Goal: Find specific page/section: Find specific page/section

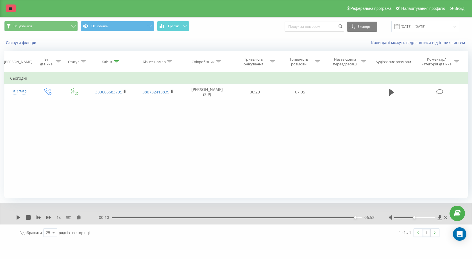
click at [10, 8] on icon at bounding box center [10, 8] width 3 height 4
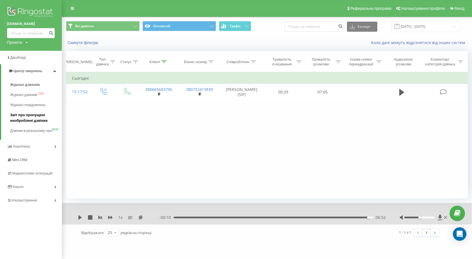
click at [28, 116] on span "Звіт про пропущені необроблені дзвінки" at bounding box center [34, 117] width 49 height 11
